Goal: Information Seeking & Learning: Check status

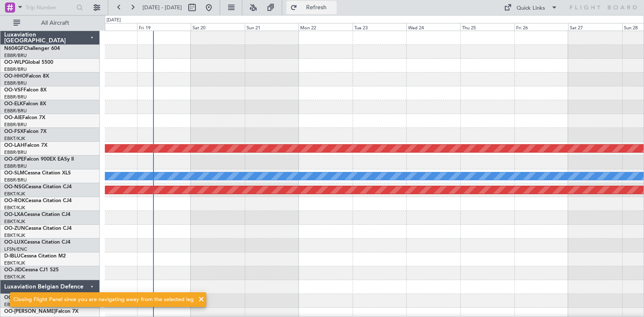
click at [327, 9] on span "Refresh" at bounding box center [316, 8] width 35 height 6
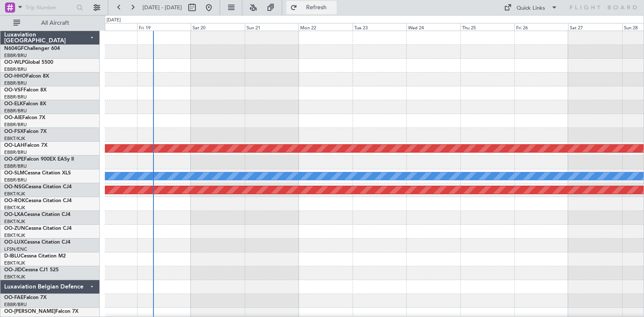
click at [334, 8] on span "Refresh" at bounding box center [316, 8] width 35 height 6
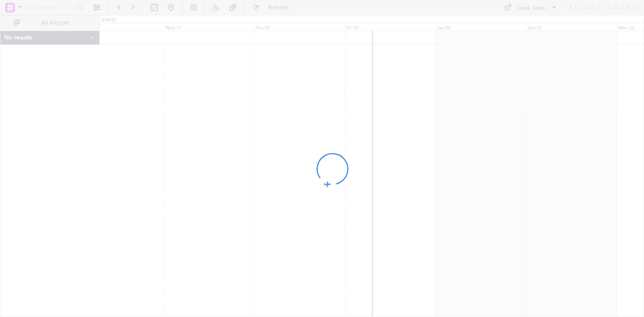
drag, startPoint x: 385, startPoint y: 142, endPoint x: 307, endPoint y: 140, distance: 78.1
click at [307, 140] on div at bounding box center [322, 158] width 644 height 317
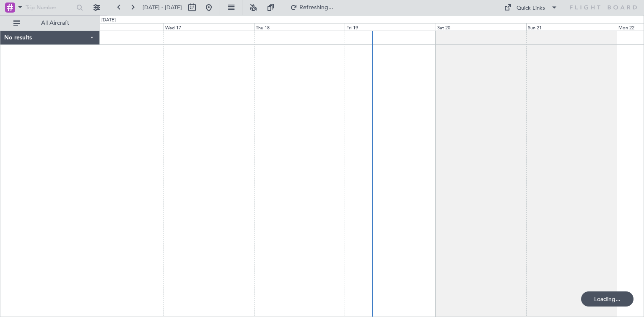
drag, startPoint x: 416, startPoint y: 141, endPoint x: 389, endPoint y: 141, distance: 26.8
click at [389, 141] on fb-flight-board "[DATE] - [DATE] Refreshing... Quick Links All Aircraft No results 0 0 Tue 16 We…" at bounding box center [322, 161] width 644 height 311
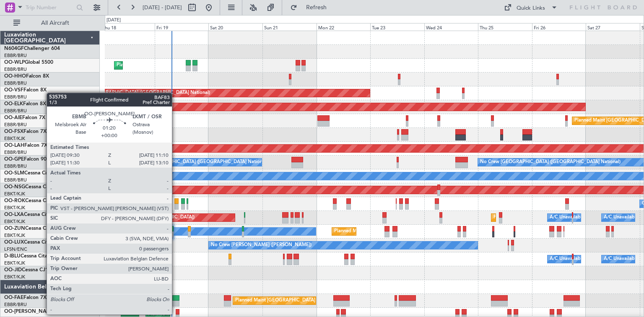
click at [176, 314] on div "Planned Maint [GEOGRAPHIC_DATA] ([GEOGRAPHIC_DATA] National) Unplanned Maint [G…" at bounding box center [374, 315] width 539 height 14
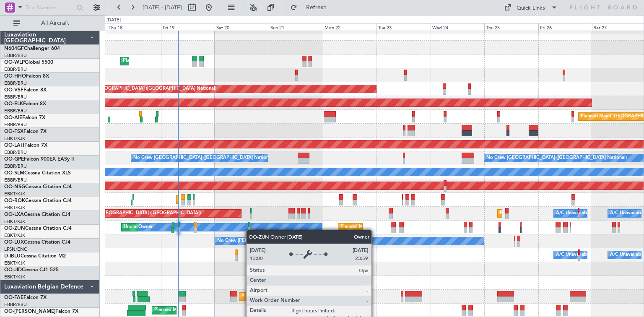
scroll to position [4, 0]
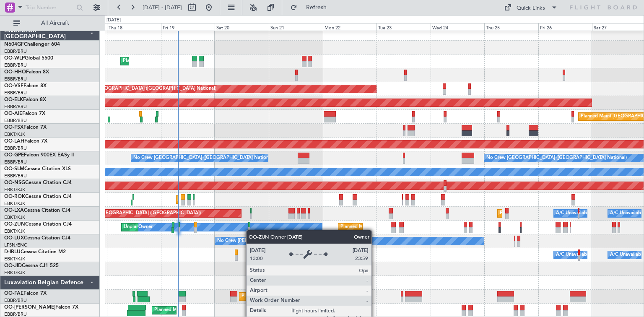
click at [250, 228] on div "Planned Maint Liege AOG Maint [GEOGRAPHIC_DATA] ([GEOGRAPHIC_DATA]) Planned Mai…" at bounding box center [374, 172] width 539 height 291
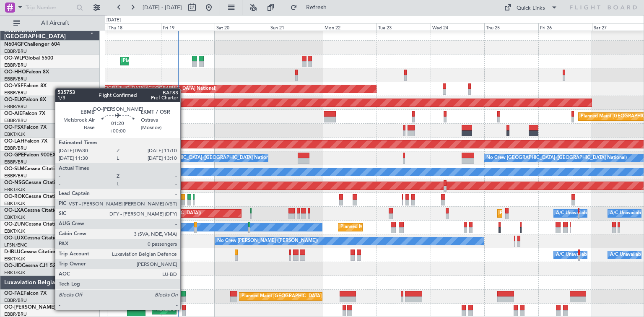
click at [184, 309] on div at bounding box center [184, 308] width 4 height 6
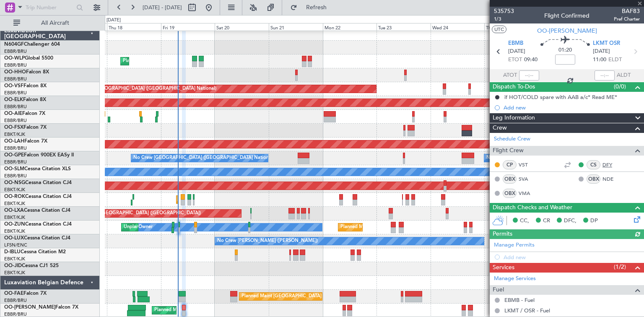
click at [603, 161] on link "DFY" at bounding box center [612, 165] width 19 height 8
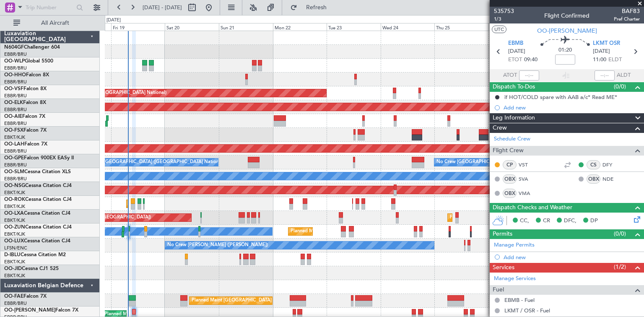
scroll to position [0, 0]
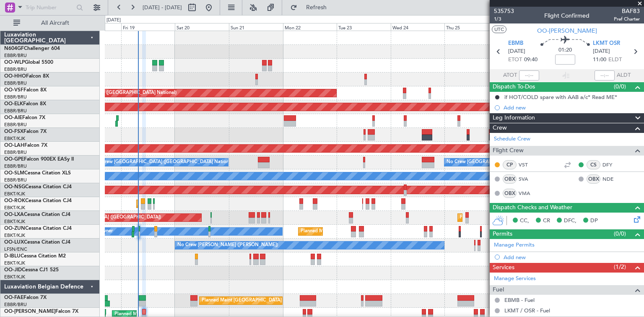
click at [192, 276] on div "Planned Maint Kortrijk-[GEOGRAPHIC_DATA]" at bounding box center [374, 273] width 539 height 14
